Goal: Find specific page/section: Find specific page/section

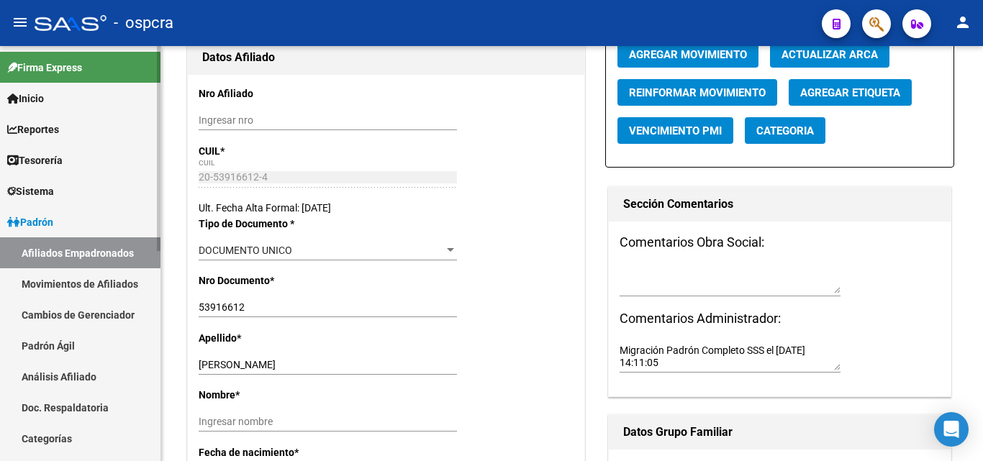
click at [89, 254] on link "Afiliados Empadronados" at bounding box center [80, 253] width 161 height 31
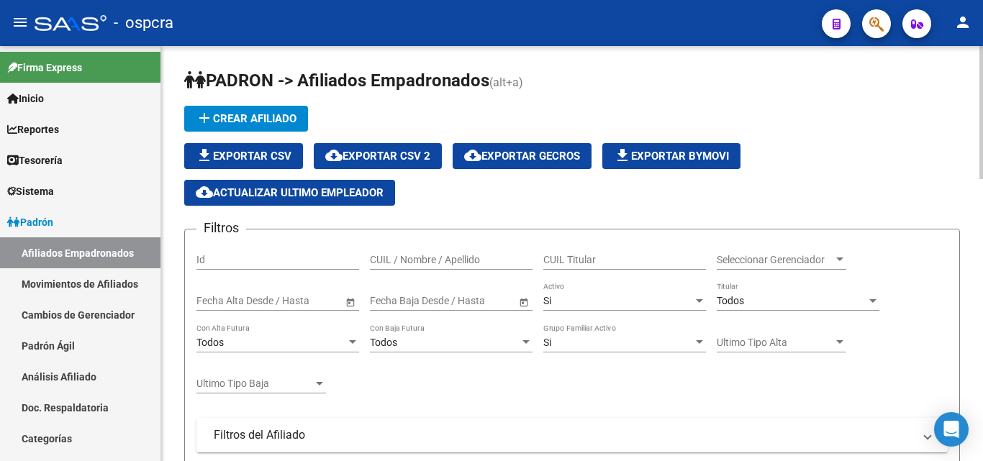
drag, startPoint x: 854, startPoint y: 256, endPoint x: 843, endPoint y: 261, distance: 11.9
click at [852, 258] on app-drop-down-list "Seleccionar Gerenciador Seleccionar Gerenciador" at bounding box center [787, 261] width 140 height 41
click at [843, 261] on div at bounding box center [839, 260] width 7 height 4
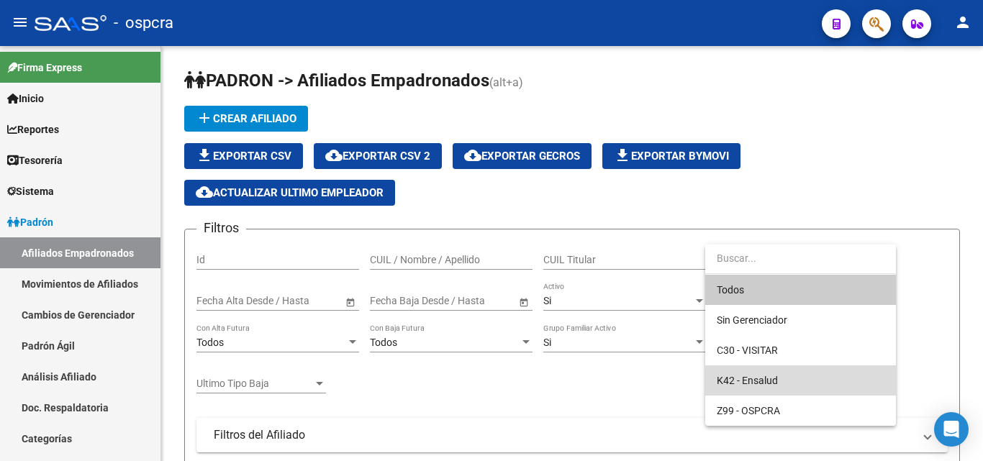
click at [780, 378] on span "K42 - Ensalud" at bounding box center [801, 381] width 168 height 30
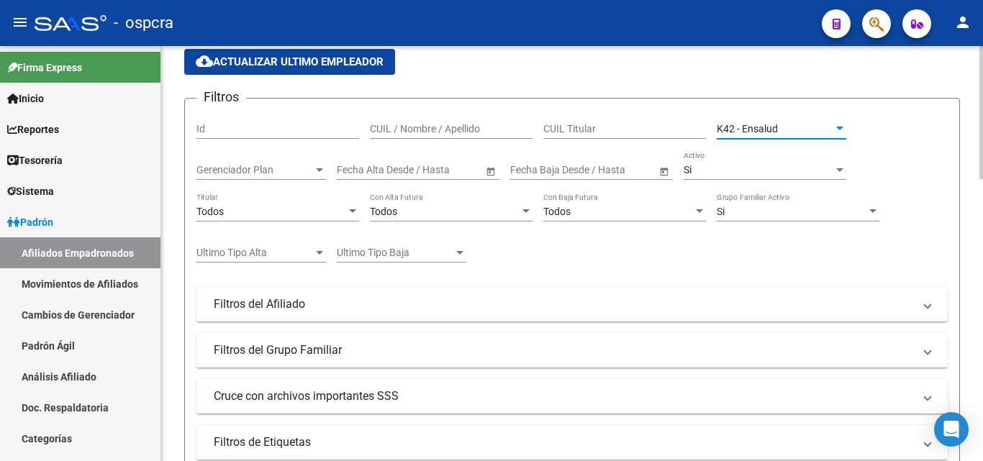
scroll to position [144, 0]
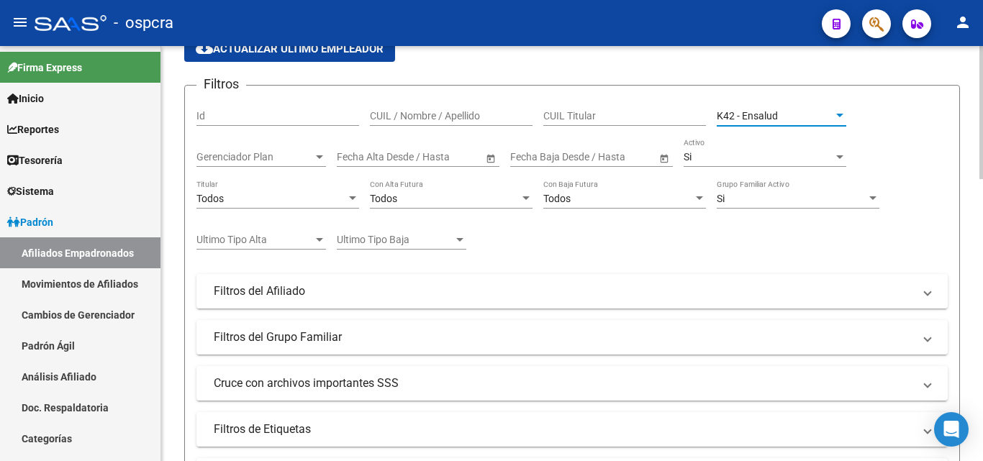
click at [305, 153] on span "Gerenciador Plan" at bounding box center [255, 157] width 117 height 12
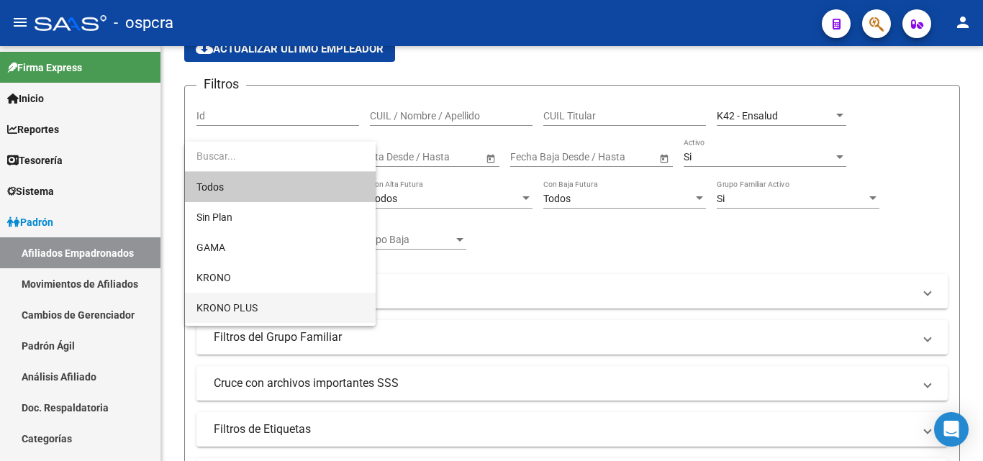
click at [266, 307] on span "KRONO PLUS" at bounding box center [281, 308] width 168 height 30
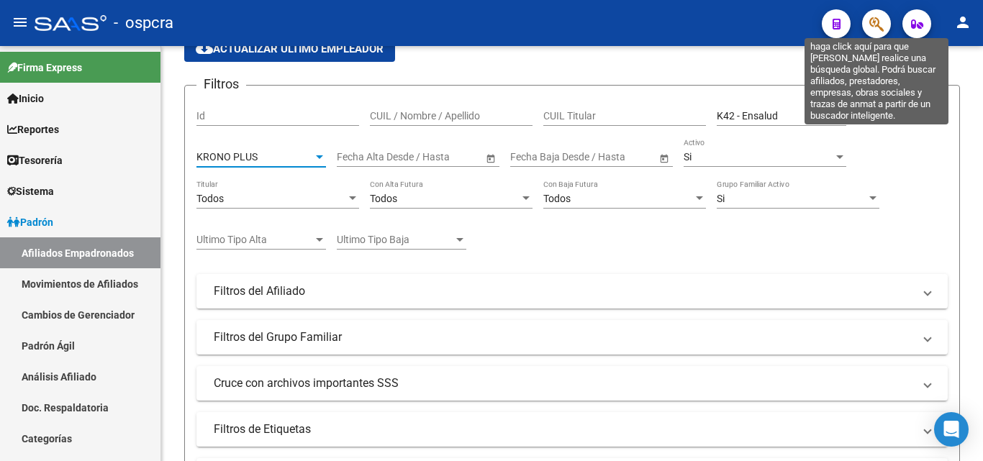
click at [872, 30] on icon "button" at bounding box center [877, 24] width 14 height 17
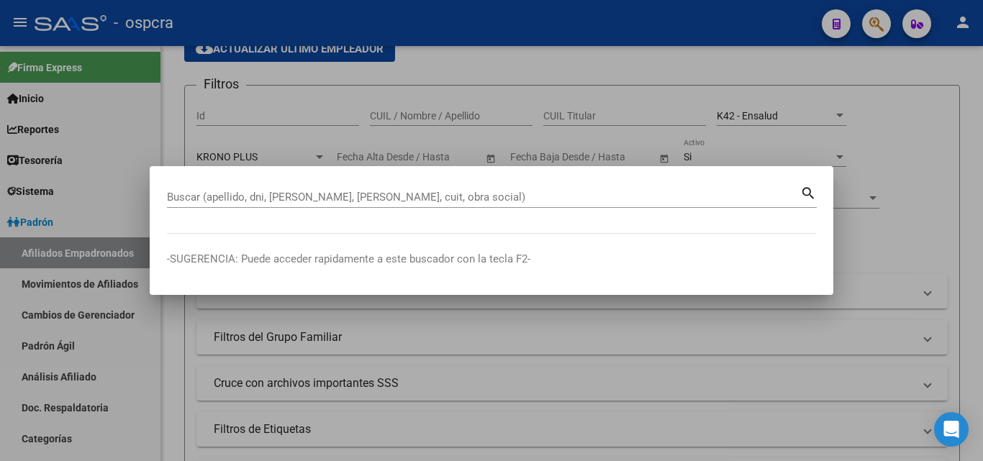
click at [893, 162] on div at bounding box center [491, 230] width 983 height 461
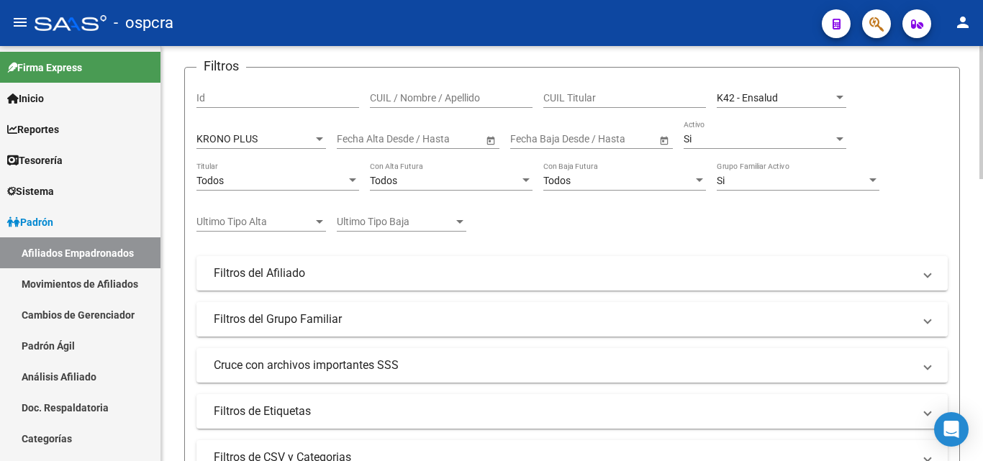
scroll to position [216, 0]
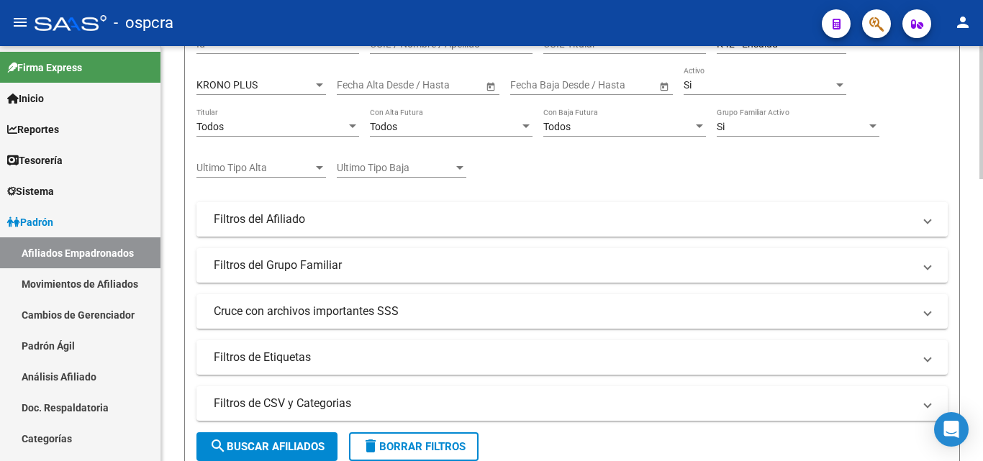
click at [779, 223] on mat-panel-title "Filtros del Afiliado" at bounding box center [564, 220] width 700 height 16
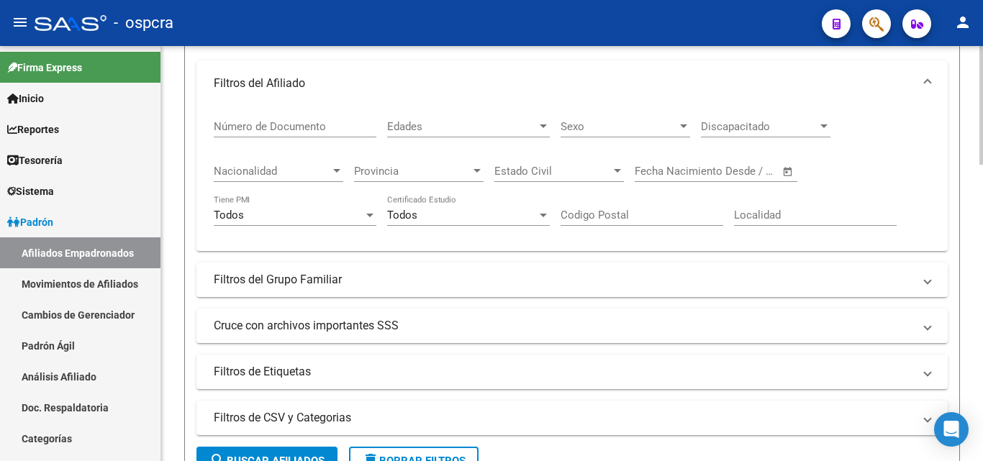
scroll to position [360, 0]
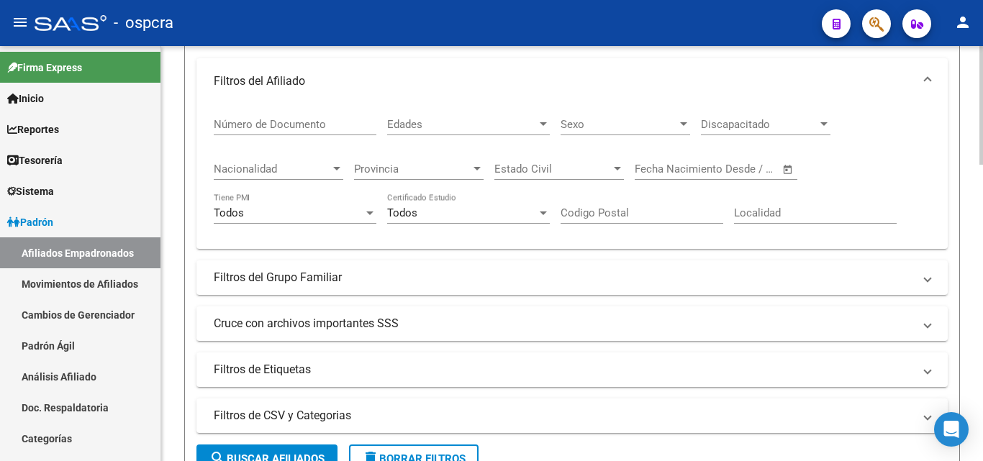
click at [467, 176] on div "Provincia Provincia" at bounding box center [419, 164] width 130 height 31
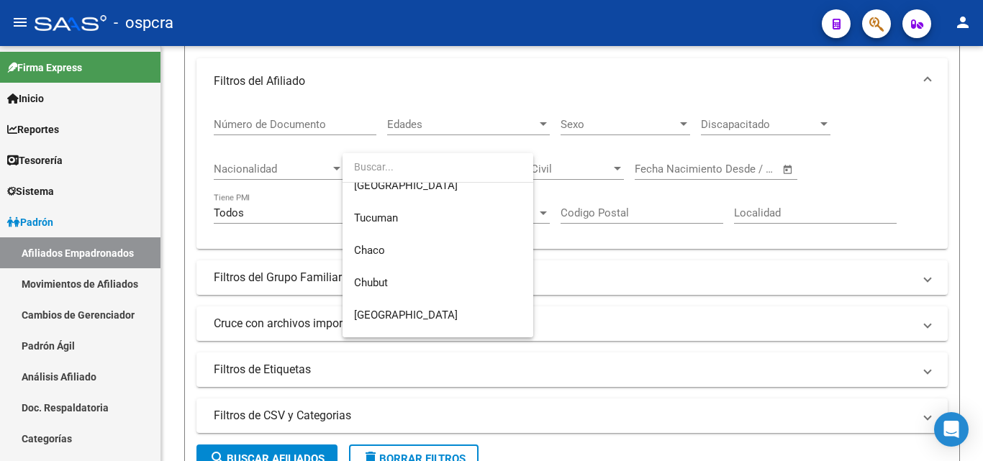
scroll to position [504, 0]
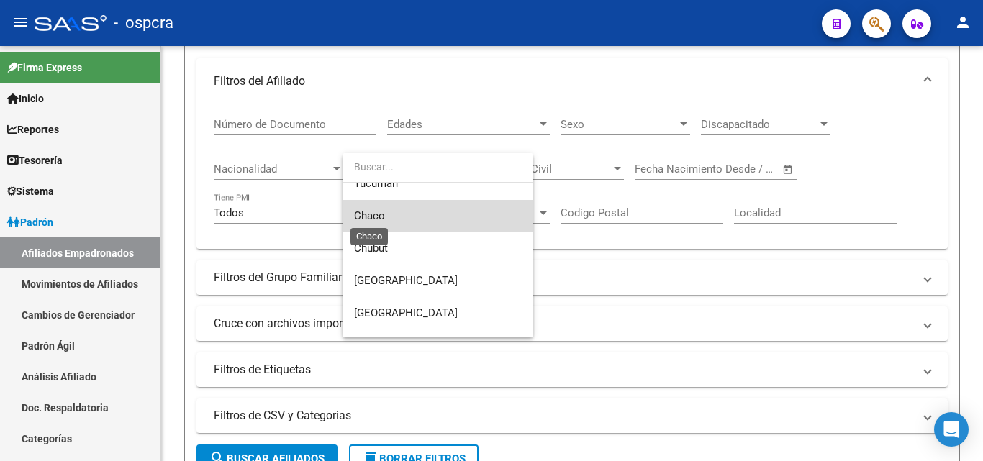
click at [384, 217] on span "Chaco" at bounding box center [369, 215] width 31 height 13
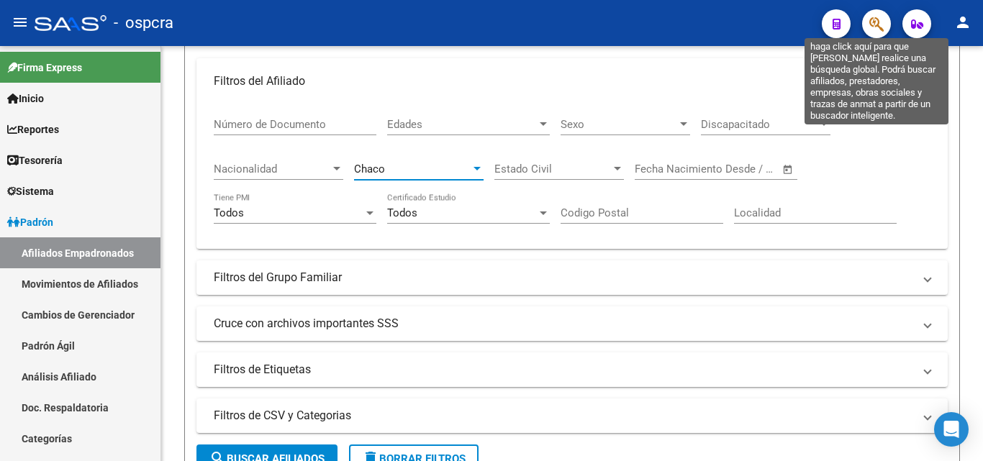
click at [881, 27] on icon "button" at bounding box center [877, 24] width 14 height 17
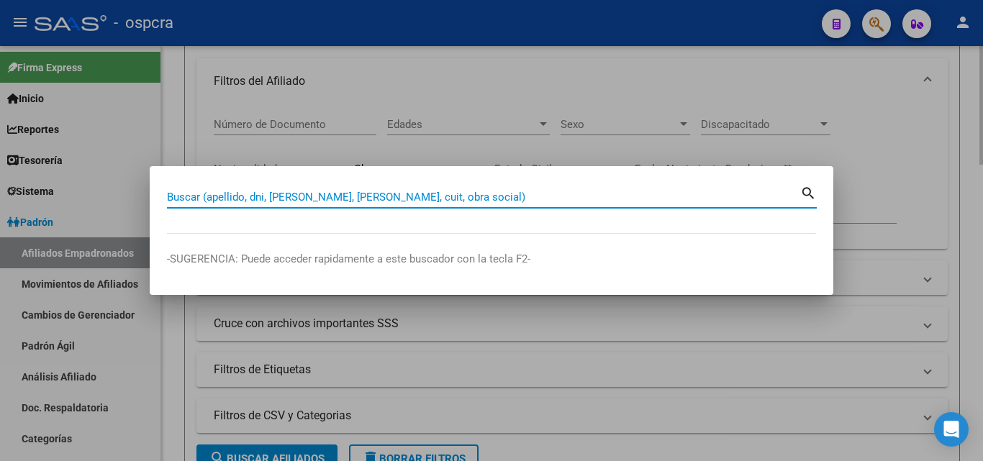
drag, startPoint x: 909, startPoint y: 71, endPoint x: 892, endPoint y: 79, distance: 19.3
click at [906, 76] on div at bounding box center [491, 230] width 983 height 461
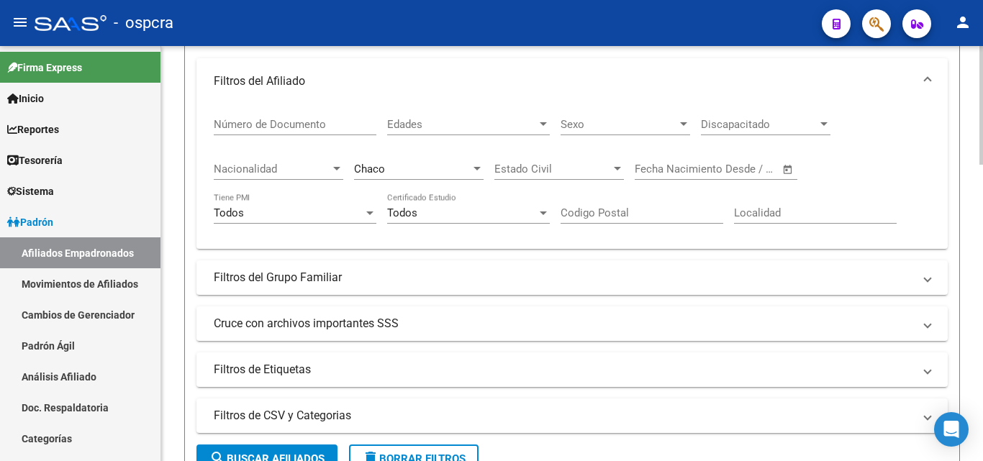
click at [485, 125] on span "Edades" at bounding box center [462, 124] width 150 height 13
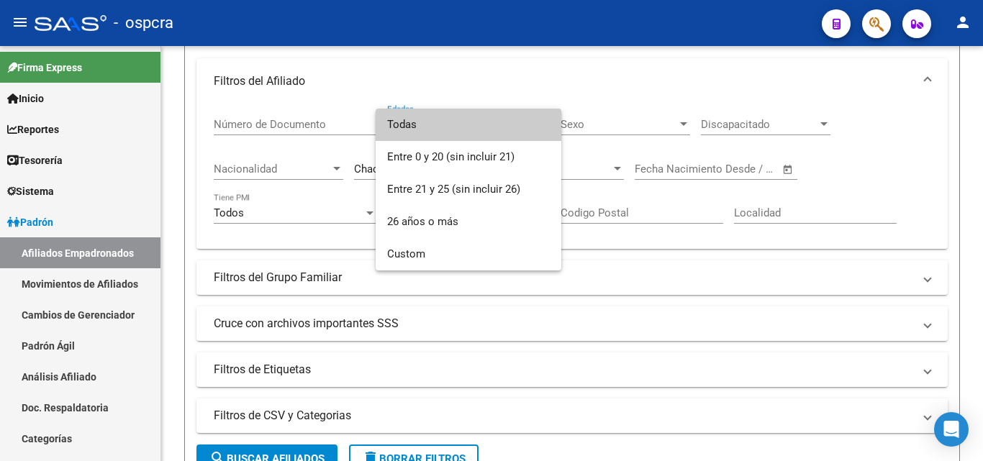
click at [453, 127] on span "Todas" at bounding box center [468, 125] width 163 height 32
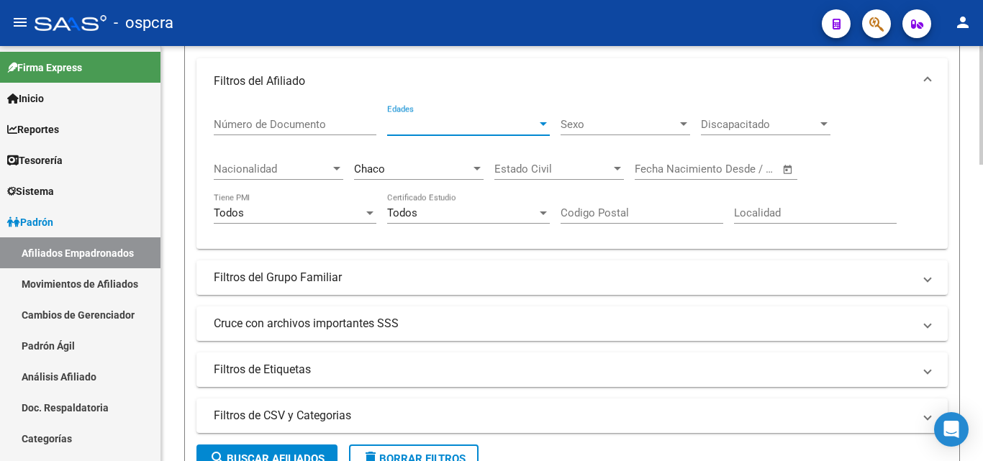
click at [341, 169] on div at bounding box center [336, 169] width 13 height 12
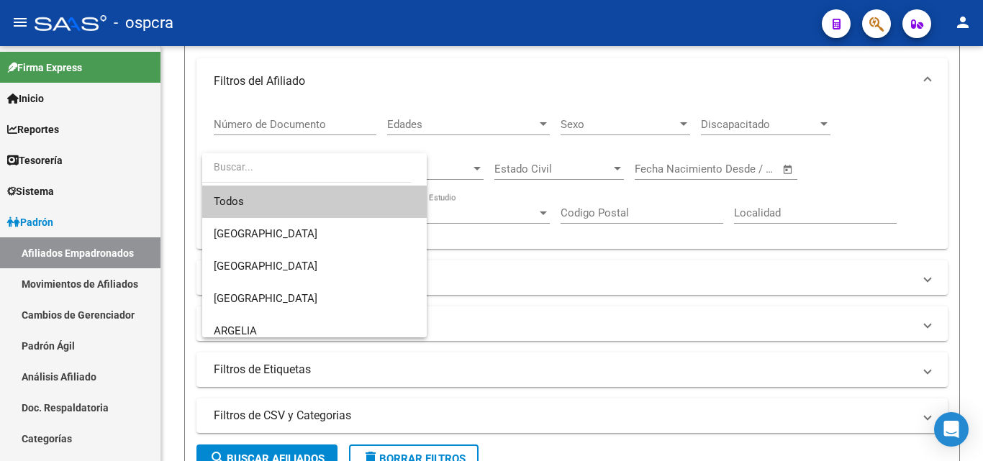
click at [297, 212] on span "Todos" at bounding box center [315, 202] width 202 height 32
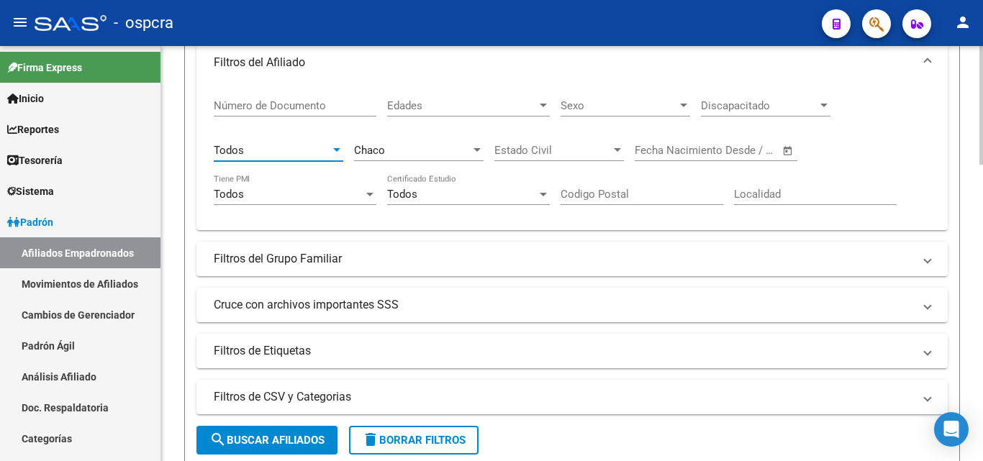
scroll to position [360, 0]
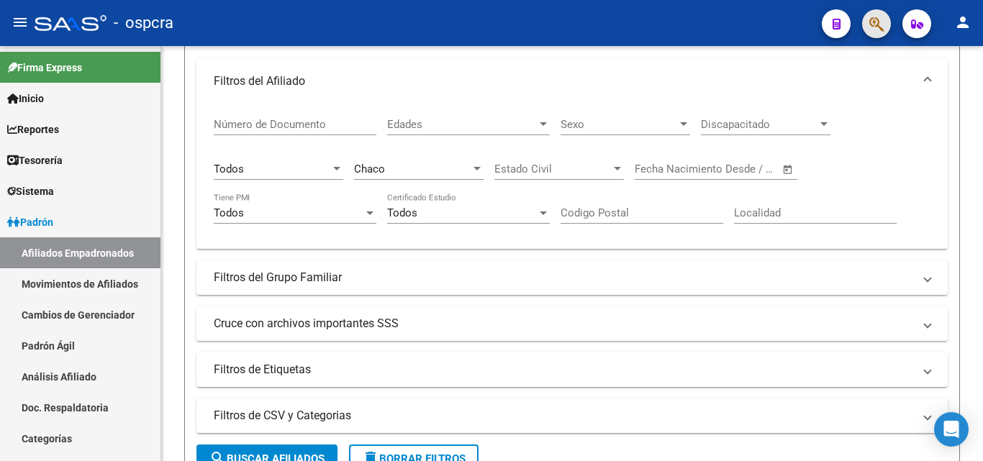
click at [880, 14] on span "button" at bounding box center [877, 24] width 14 height 30
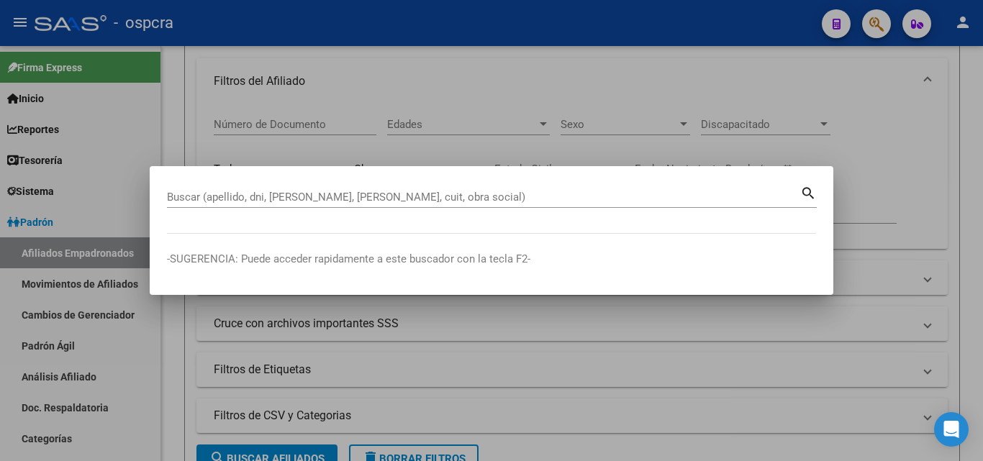
click at [865, 130] on div at bounding box center [491, 230] width 983 height 461
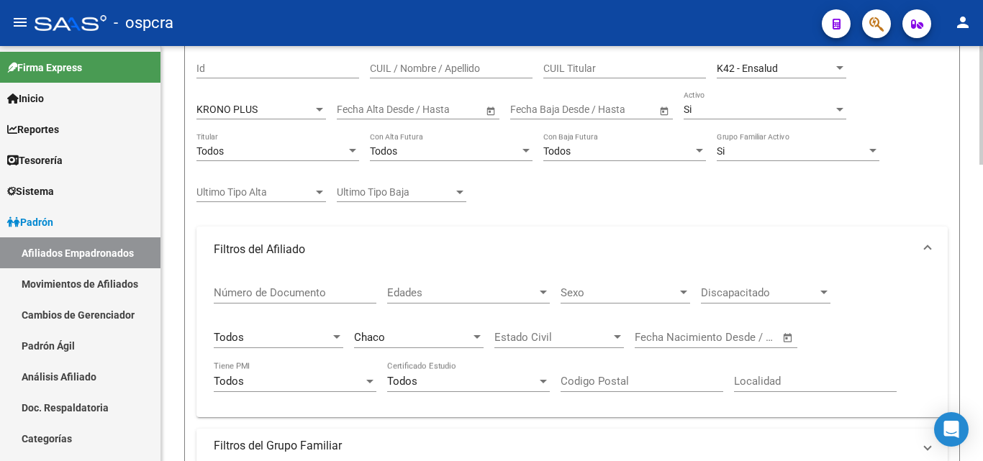
scroll to position [216, 0]
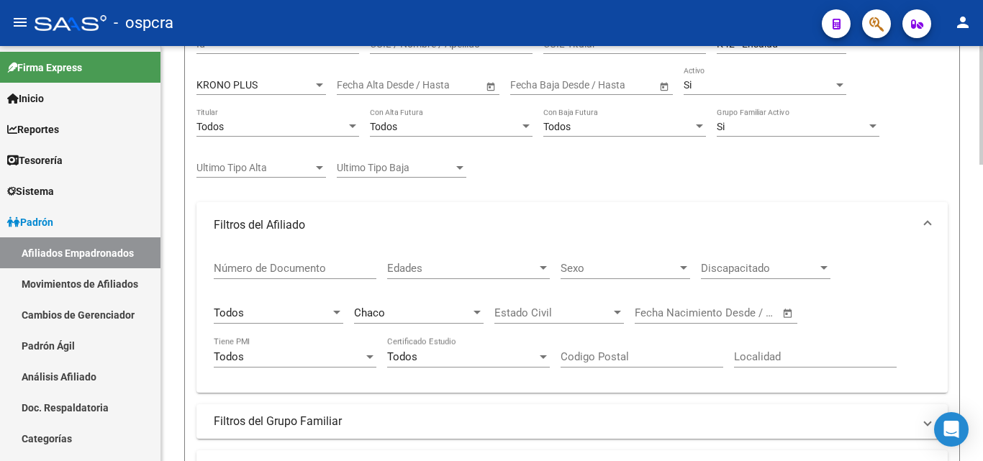
click at [536, 269] on span "Edades" at bounding box center [462, 268] width 150 height 13
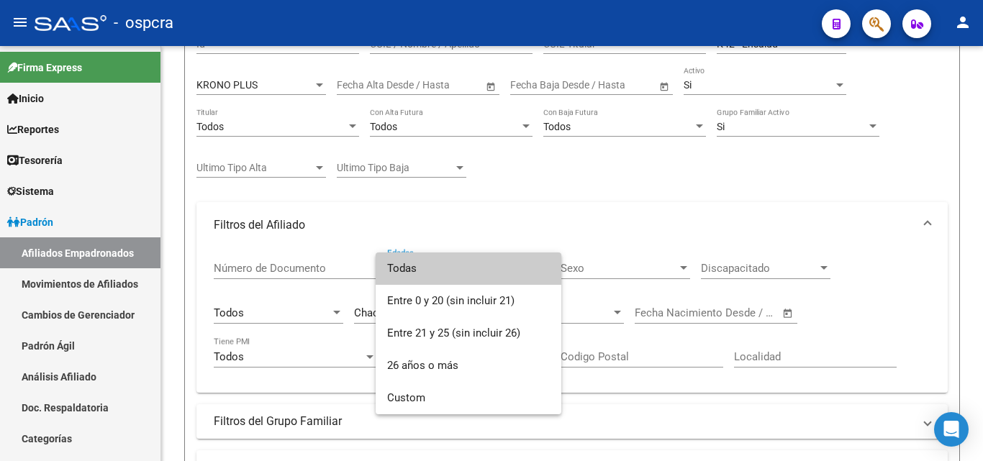
click at [457, 276] on span "Todas" at bounding box center [468, 269] width 163 height 32
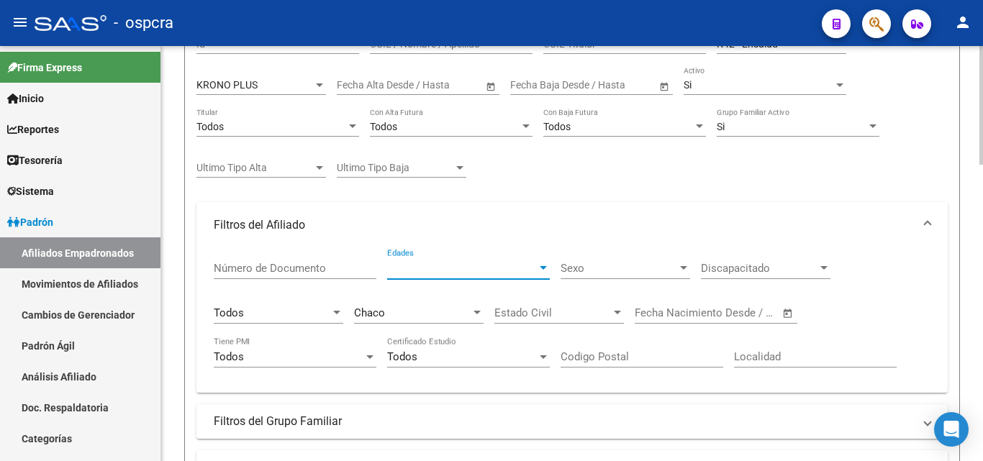
scroll to position [288, 0]
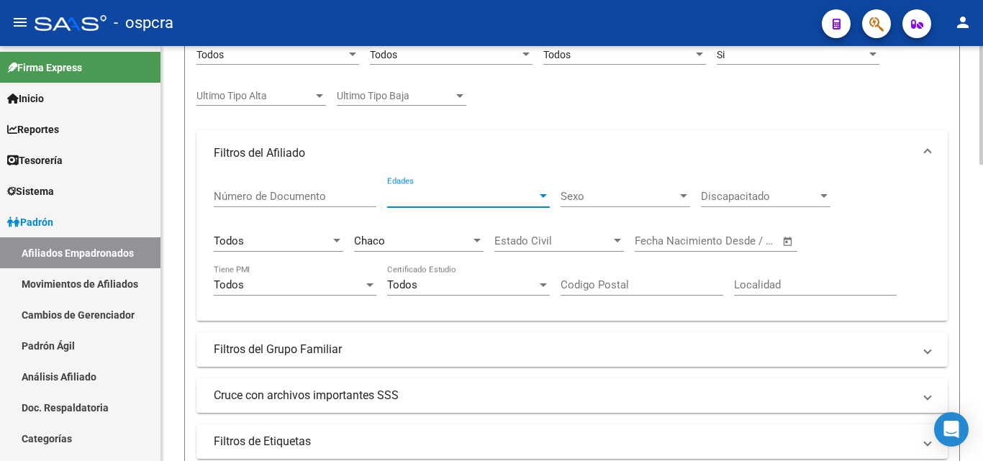
click at [802, 194] on span "Discapacitado" at bounding box center [759, 196] width 117 height 13
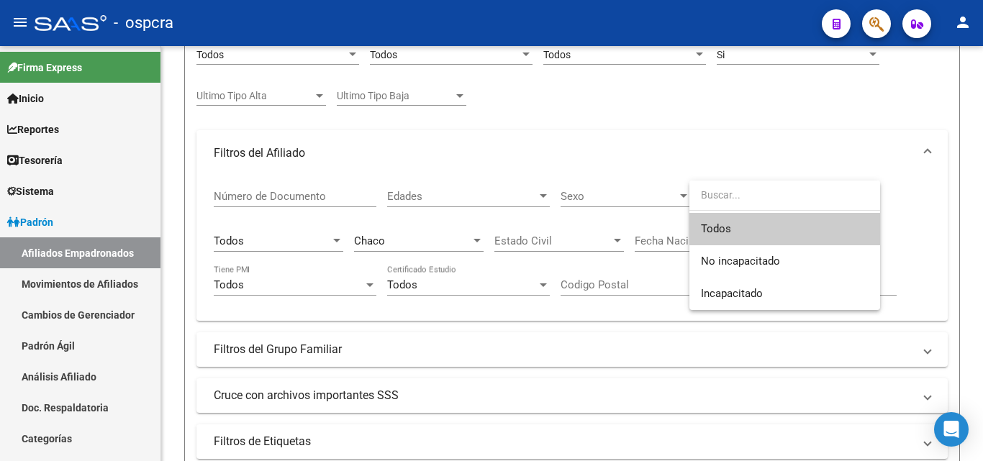
click at [752, 231] on span "Todos" at bounding box center [785, 229] width 168 height 32
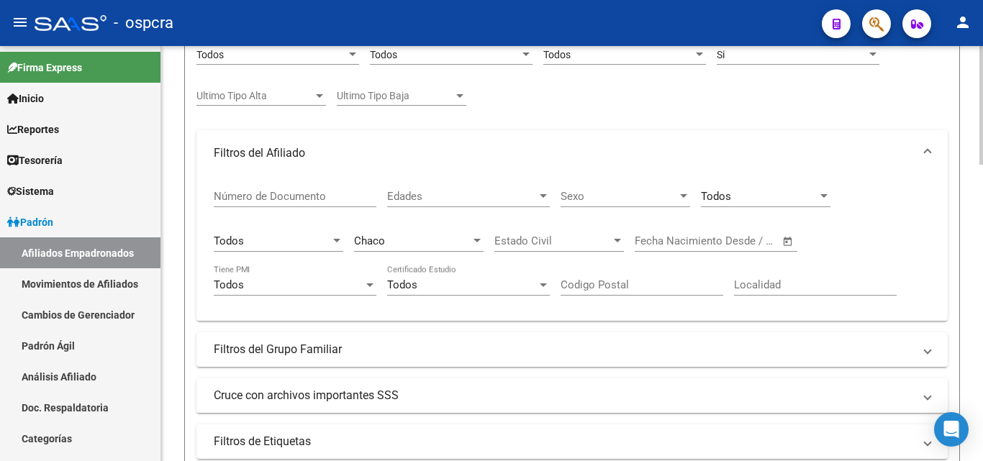
click at [643, 207] on div "Sexo Sexo" at bounding box center [626, 191] width 130 height 31
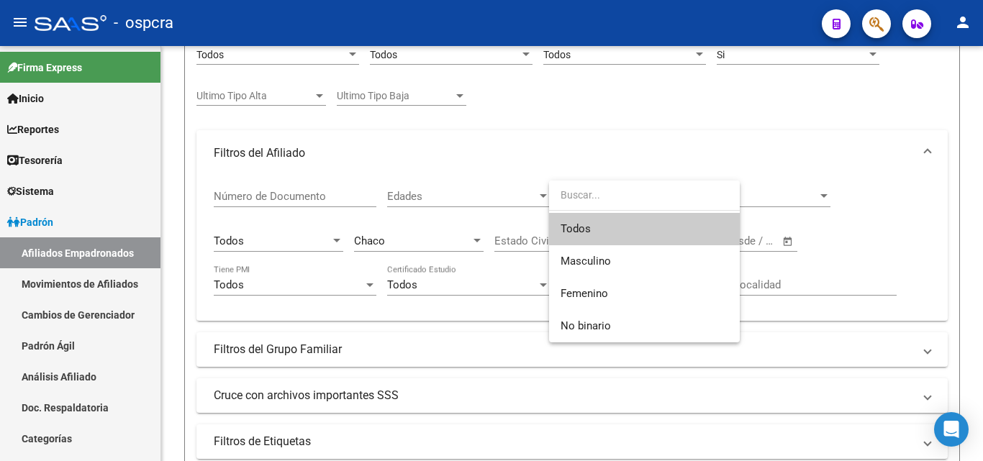
click at [623, 229] on span "Todos" at bounding box center [645, 229] width 168 height 32
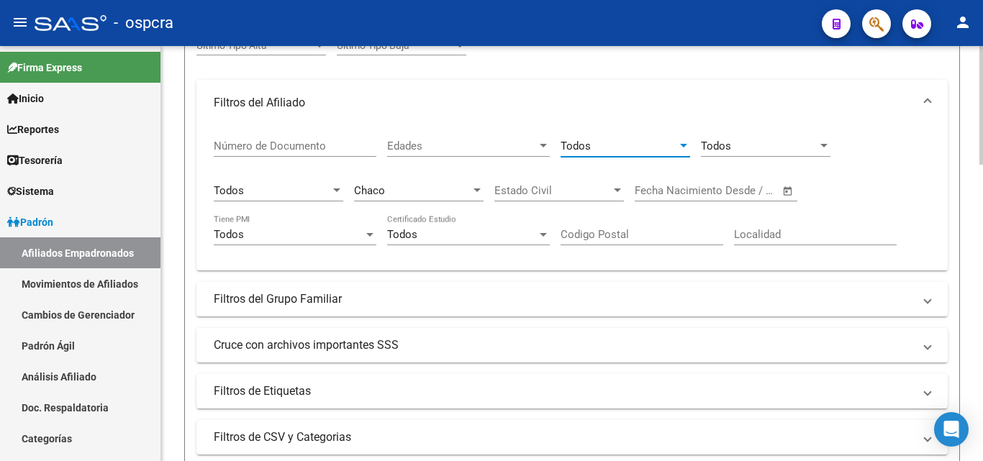
scroll to position [360, 0]
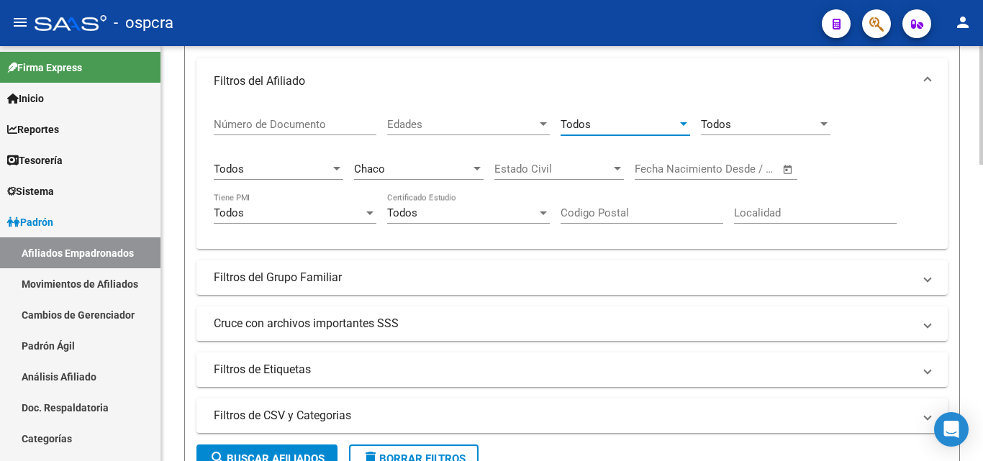
click at [615, 170] on div at bounding box center [617, 169] width 7 height 4
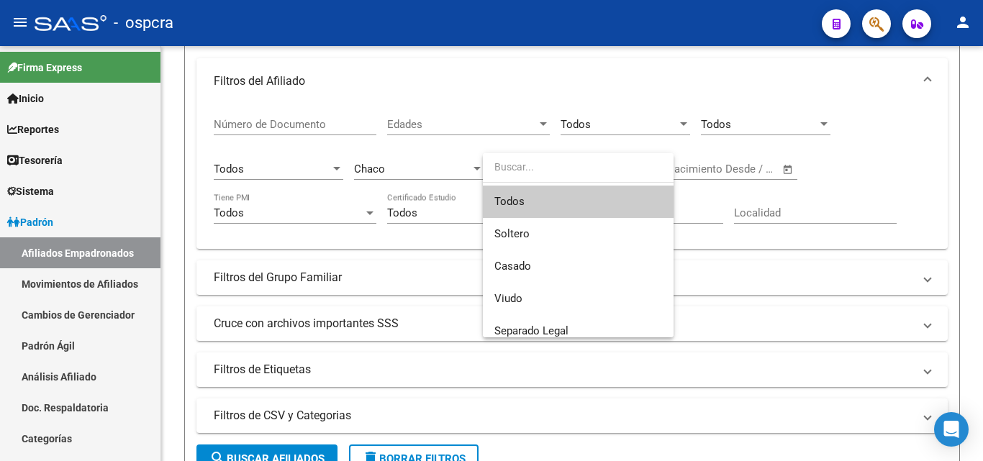
click at [549, 202] on span "Todos" at bounding box center [579, 202] width 168 height 32
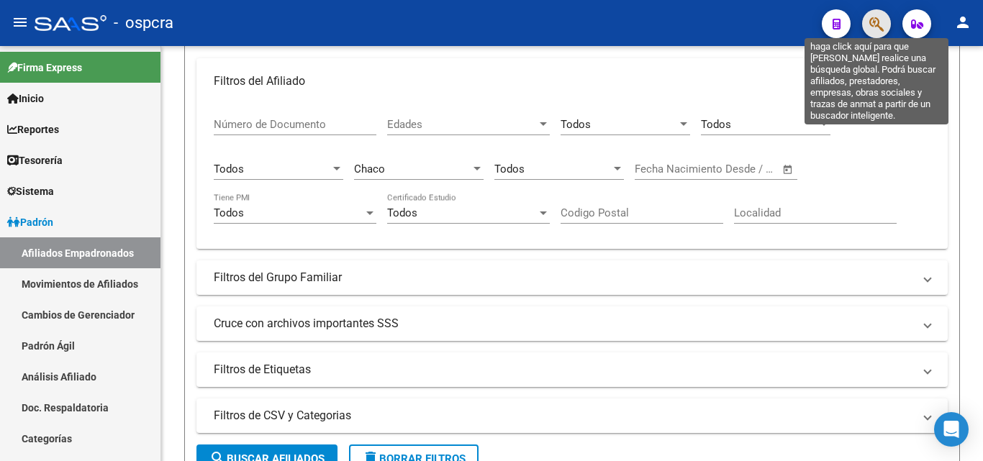
click at [879, 24] on icon "button" at bounding box center [877, 24] width 14 height 17
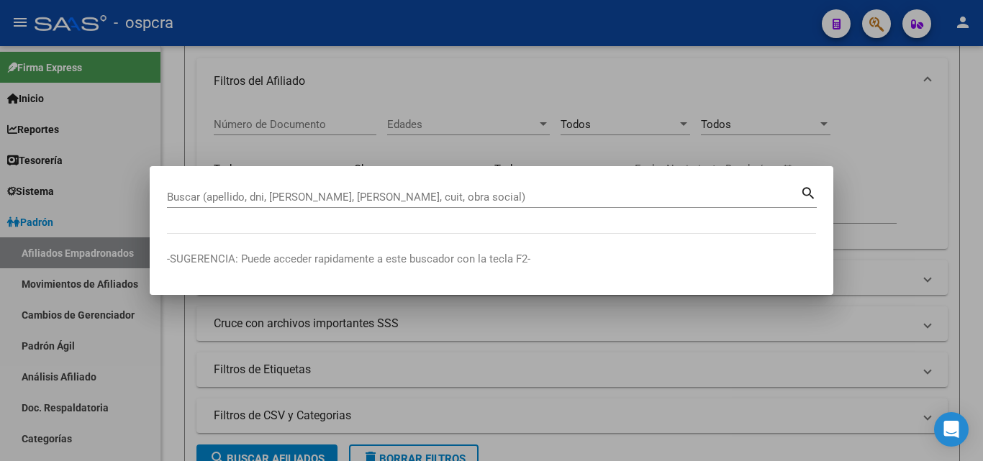
click at [803, 145] on div at bounding box center [491, 230] width 983 height 461
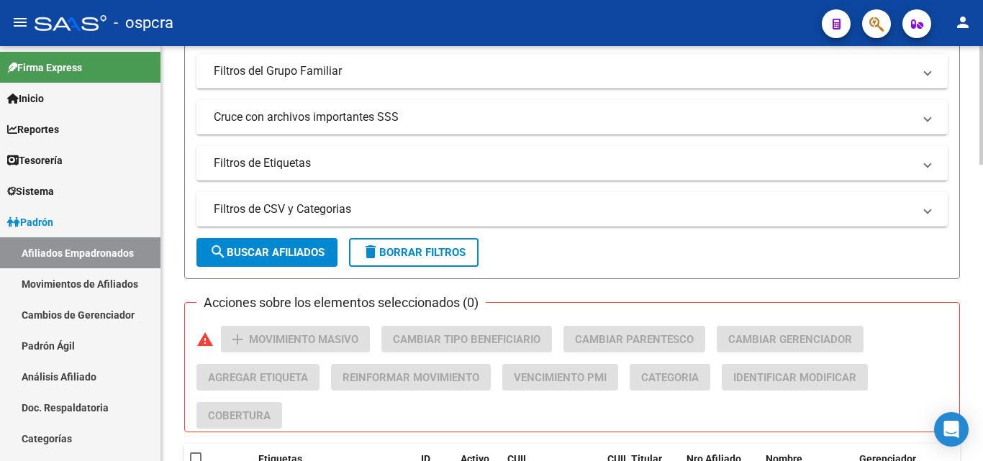
scroll to position [576, 0]
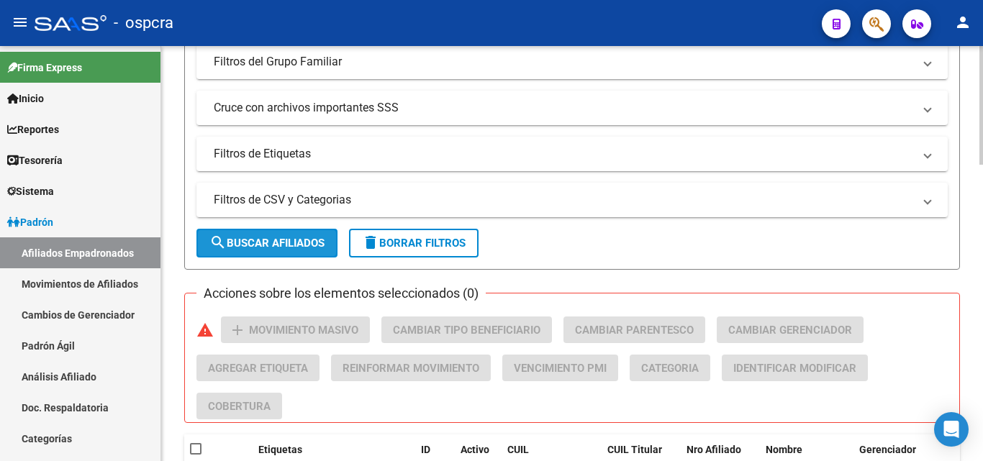
click at [245, 238] on span "search Buscar Afiliados" at bounding box center [266, 243] width 115 height 13
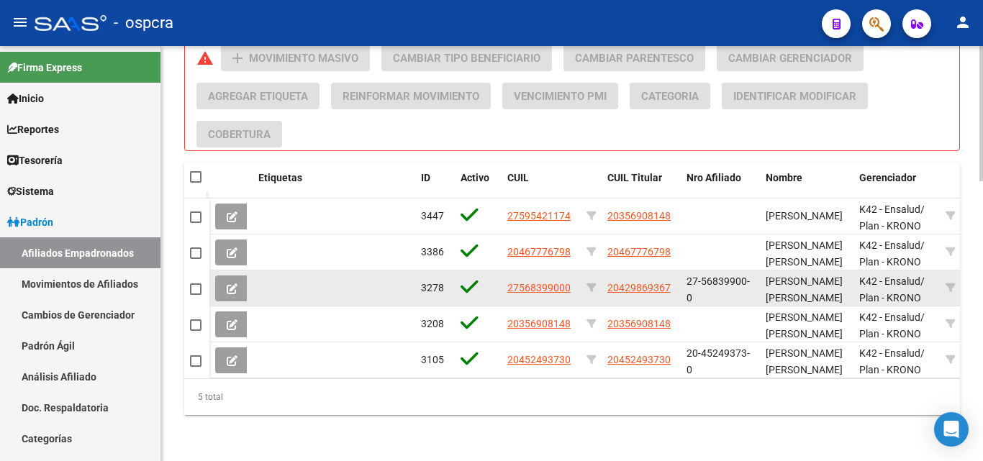
scroll to position [2, 0]
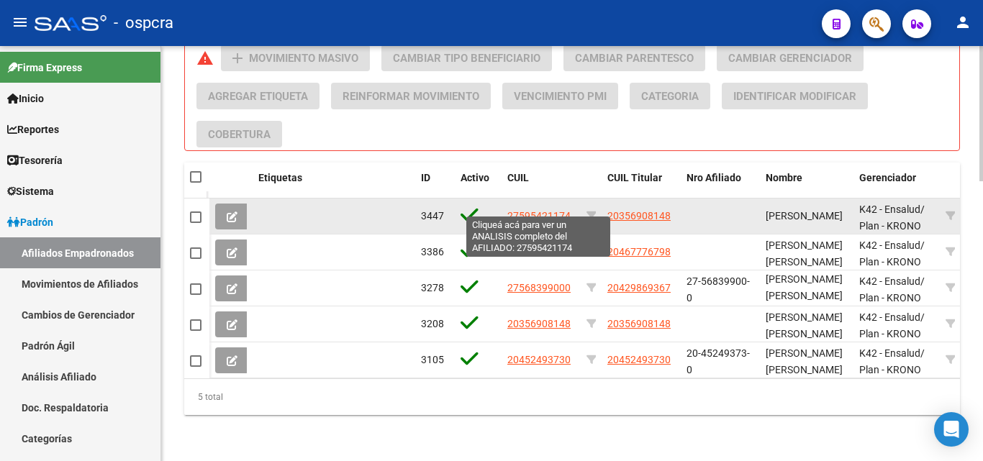
click at [536, 210] on span "27595421174" at bounding box center [538, 216] width 63 height 12
type textarea "27595421174"
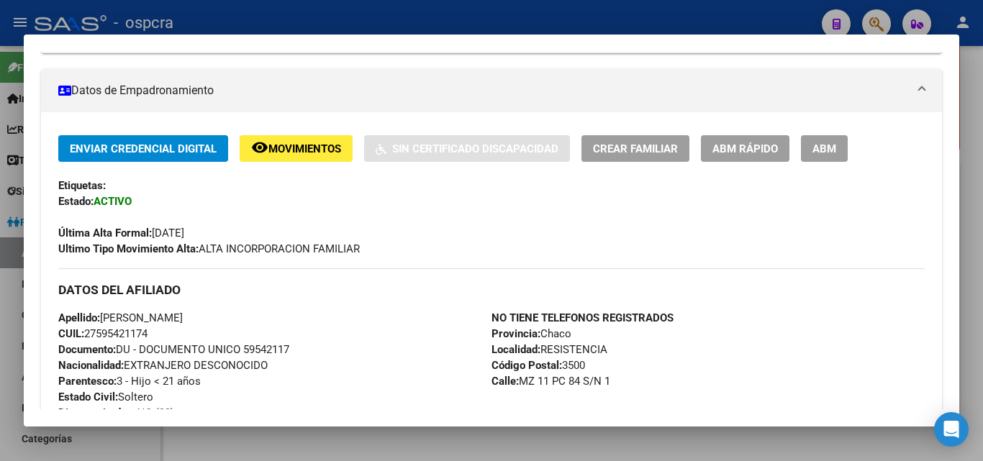
scroll to position [360, 0]
